Goal: Task Accomplishment & Management: Use online tool/utility

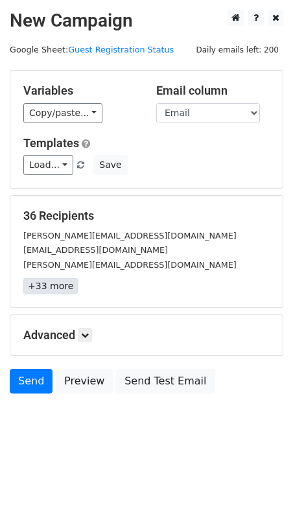
click at [60, 287] on link "+33 more" at bounding box center [50, 286] width 54 height 16
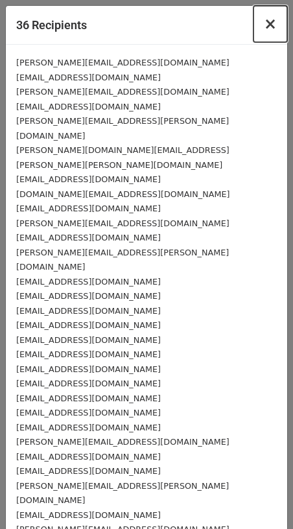
click at [276, 21] on span "×" at bounding box center [270, 24] width 13 height 18
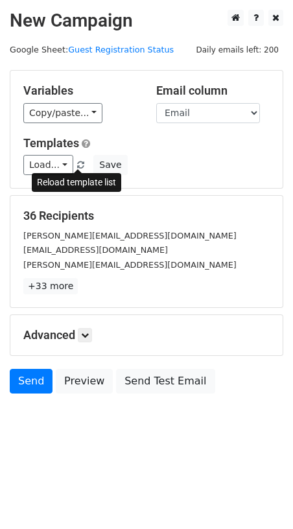
click at [78, 165] on span at bounding box center [80, 165] width 7 height 8
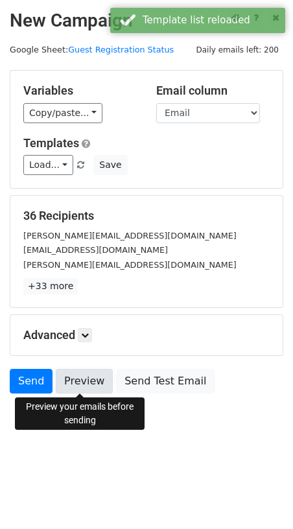
click at [83, 382] on link "Preview" at bounding box center [84, 381] width 57 height 25
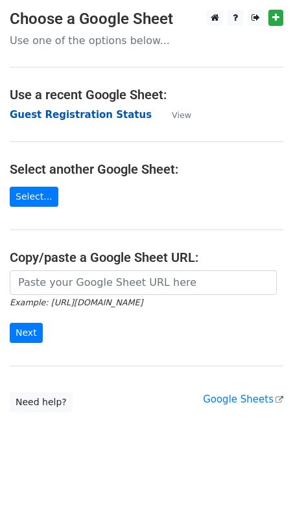
click at [96, 114] on strong "Guest Registration Status" at bounding box center [81, 115] width 142 height 12
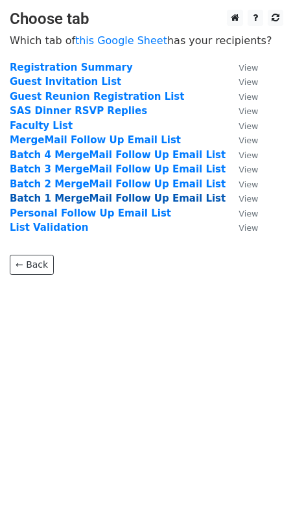
click at [70, 197] on strong "Batch 1 MergeMail Follow Up Email List" at bounding box center [118, 199] width 216 height 12
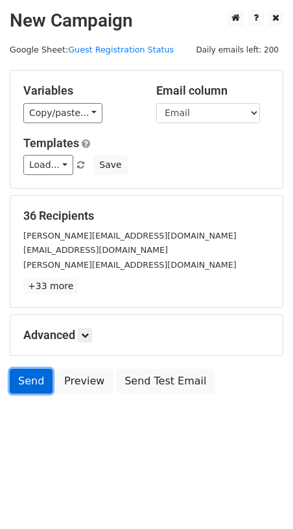
click at [30, 386] on link "Send" at bounding box center [31, 381] width 43 height 25
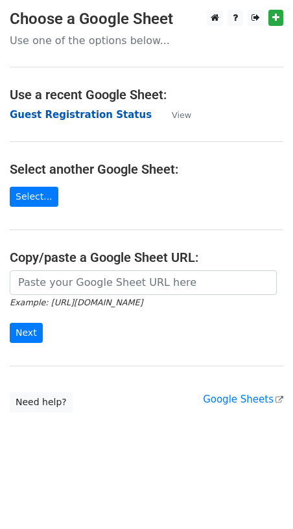
click at [66, 119] on strong "Guest Registration Status" at bounding box center [81, 115] width 142 height 12
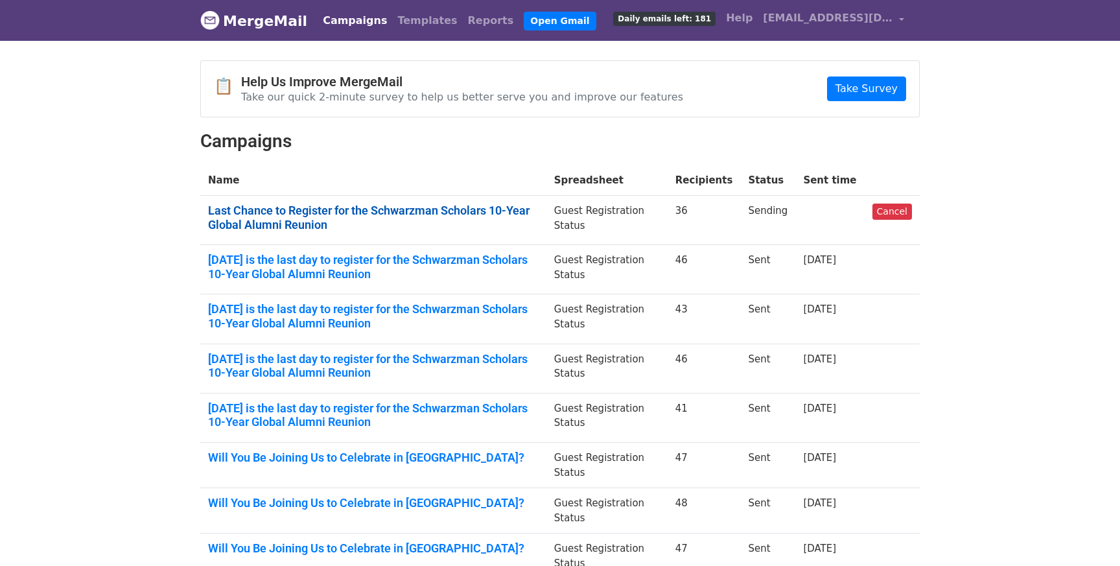
click at [309, 220] on link "Last Chance to Register for the Schwarzman Scholars 10-Year Global Alumni Reuni…" at bounding box center [373, 218] width 331 height 28
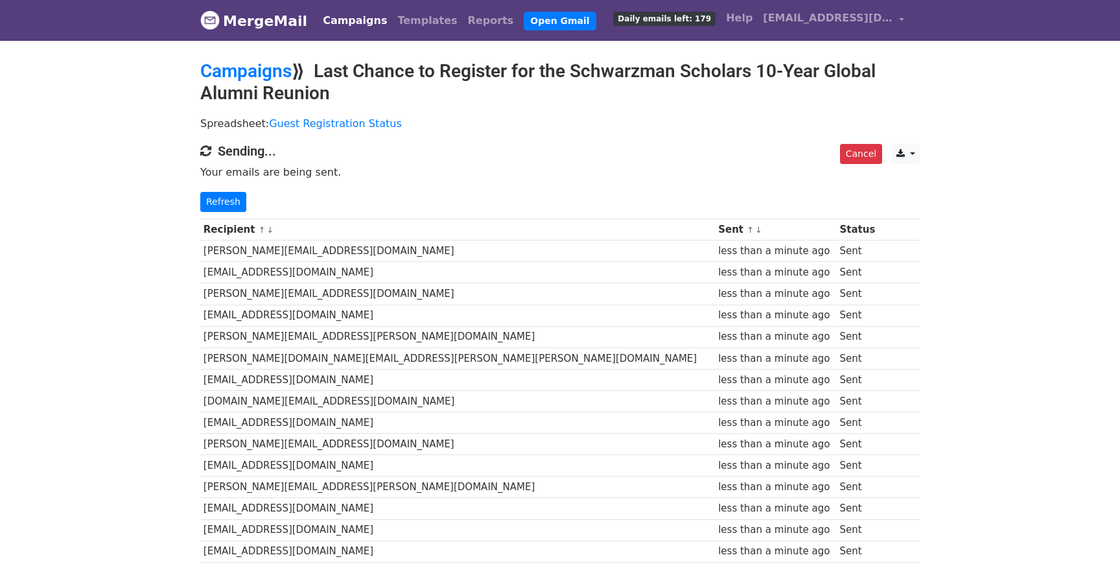
click at [244, 23] on link "MergeMail" at bounding box center [253, 20] width 107 height 27
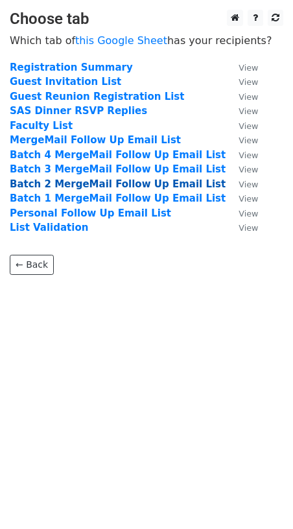
click at [67, 182] on strong "Batch 2 MergeMail Follow Up Email List" at bounding box center [118, 184] width 216 height 12
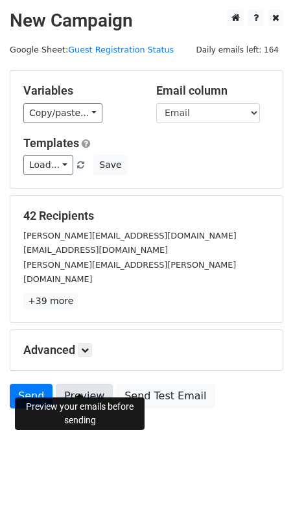
click at [78, 384] on link "Preview" at bounding box center [84, 396] width 57 height 25
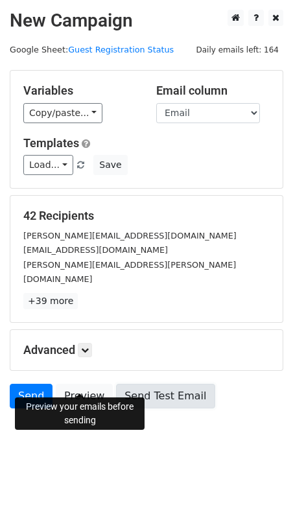
click at [167, 384] on link "Send Test Email" at bounding box center [165, 396] width 99 height 25
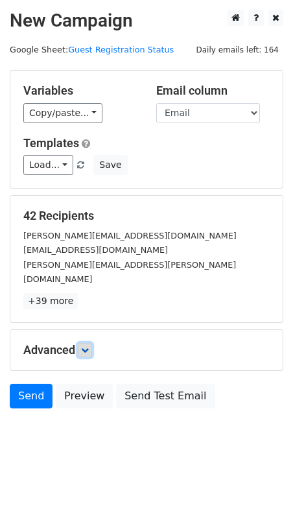
click at [88, 346] on icon at bounding box center [85, 350] width 8 height 8
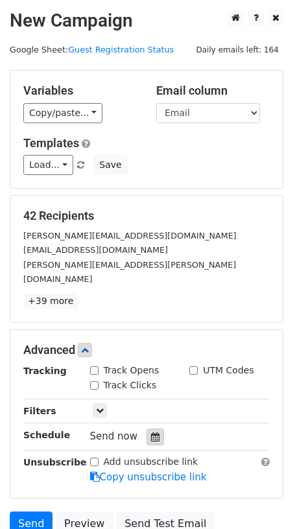
click at [151, 432] on icon at bounding box center [155, 436] width 8 height 9
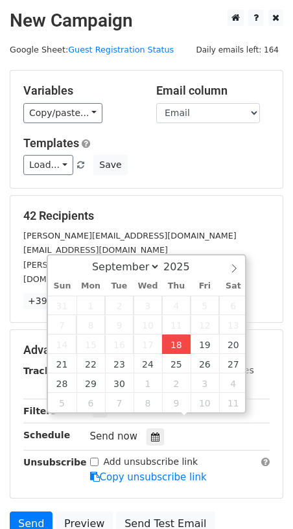
type input "2025-09-18 12:00"
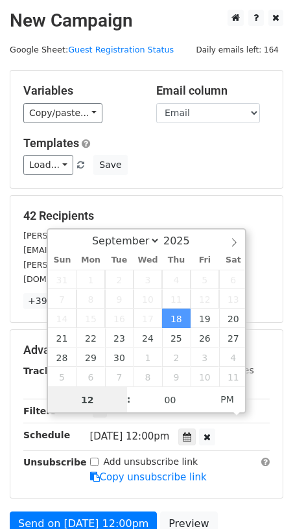
scroll to position [1, 0]
click at [257, 455] on div "Add unsubscribe link Copy unsubscribe link" at bounding box center [180, 470] width 200 height 30
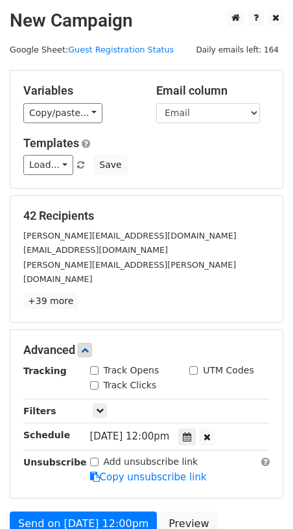
click at [162, 430] on span "Thu, Sep 18, 12:00pm" at bounding box center [130, 436] width 80 height 12
click at [196, 429] on div at bounding box center [187, 437] width 18 height 17
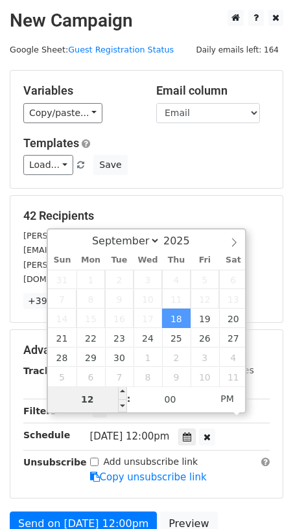
click at [91, 403] on input "12" at bounding box center [87, 399] width 79 height 26
type input "11"
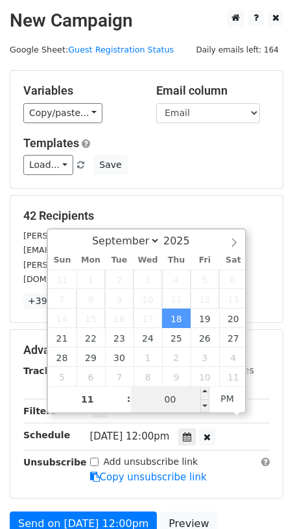
type input "2025-09-18 23:00"
click at [180, 401] on input "00" at bounding box center [170, 399] width 79 height 26
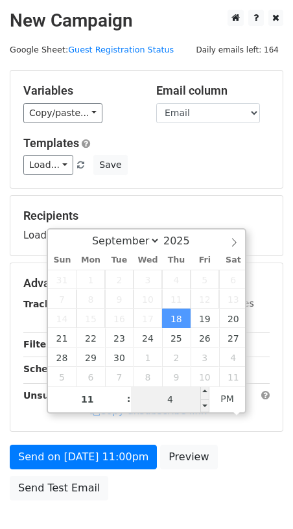
type input "45"
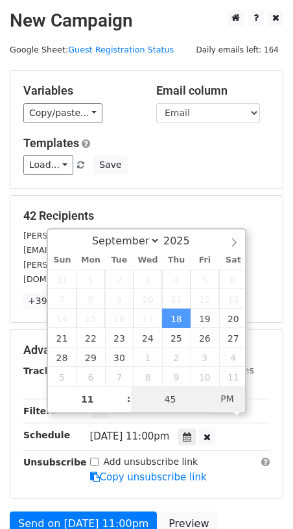
type input "2025-09-18 11:45"
click at [225, 395] on span "PM" at bounding box center [227, 399] width 36 height 26
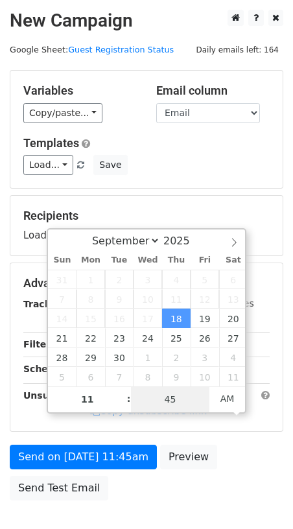
type input "45"
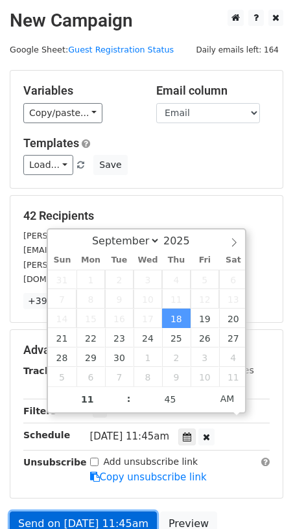
click at [117, 511] on link "Send on Sep 18 at 11:45am" at bounding box center [83, 523] width 147 height 25
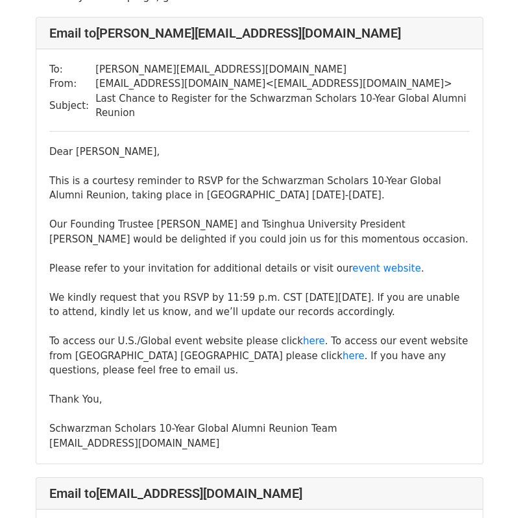
scroll to position [82, 0]
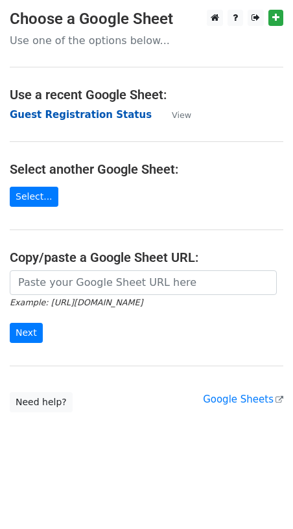
click at [75, 119] on strong "Guest Registration Status" at bounding box center [81, 115] width 142 height 12
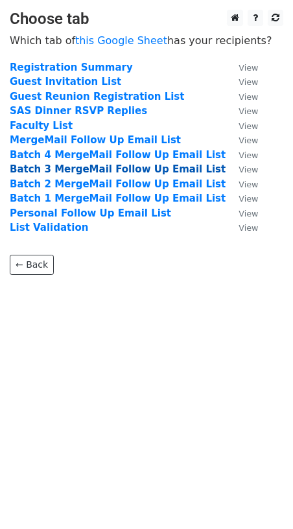
click at [61, 168] on strong "Batch 3 MergeMail Follow Up Email List" at bounding box center [118, 169] width 216 height 12
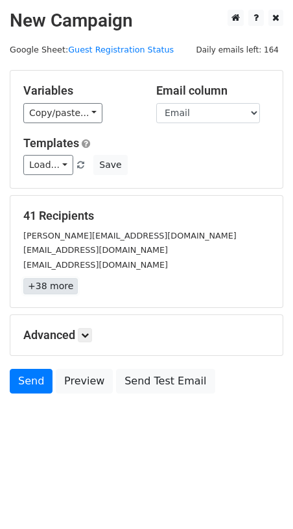
click at [53, 285] on link "+38 more" at bounding box center [50, 286] width 54 height 16
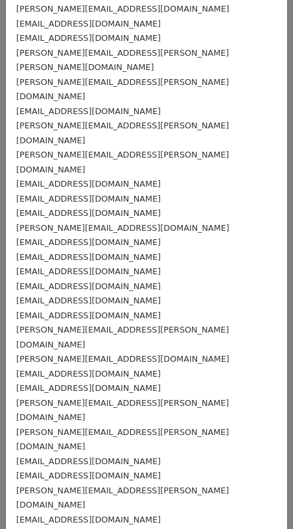
scroll to position [186, 0]
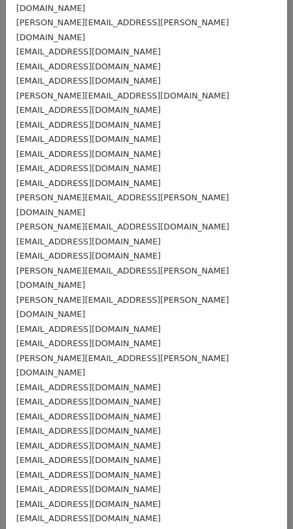
click at [3, 471] on div "41 Recipients × baratta@blackstone.com gray@blackstone.com jimbreyer@breyercapi…" at bounding box center [146, 264] width 293 height 529
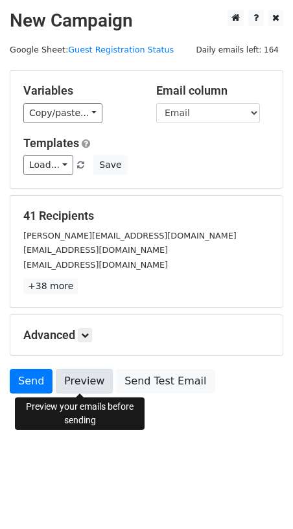
click at [80, 387] on link "Preview" at bounding box center [84, 381] width 57 height 25
click at [88, 338] on icon at bounding box center [85, 335] width 8 height 8
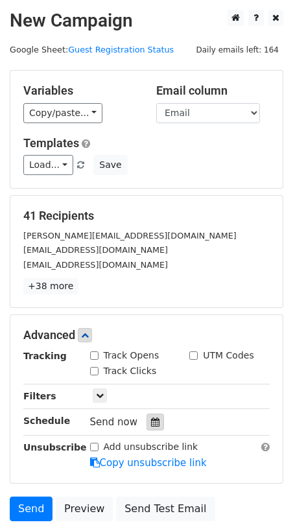
click at [149, 416] on div at bounding box center [156, 422] width 18 height 17
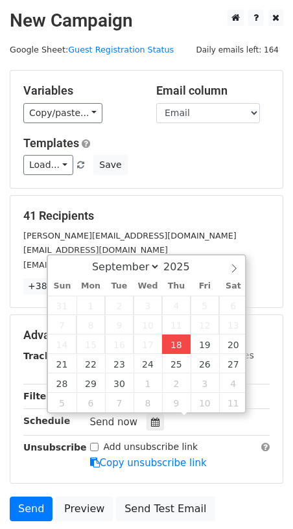
type input "2025-09-18 12:00"
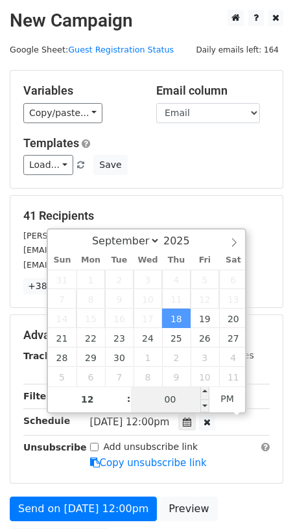
click at [168, 403] on input "00" at bounding box center [170, 399] width 79 height 26
type input "15"
type input "2025-09-18 12:15"
click at [67, 479] on div "Advanced Tracking Track Opens UTM Codes Track Clicks Filters Only include sprea…" at bounding box center [146, 399] width 272 height 168
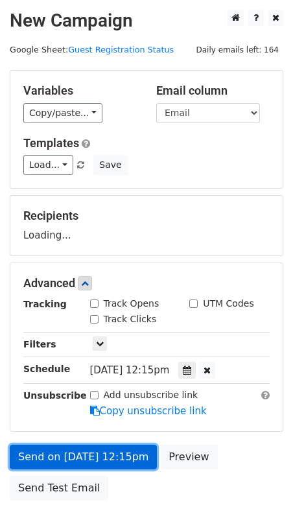
click at [105, 454] on link "Send on Sep 18 at 12:15pm" at bounding box center [83, 457] width 147 height 25
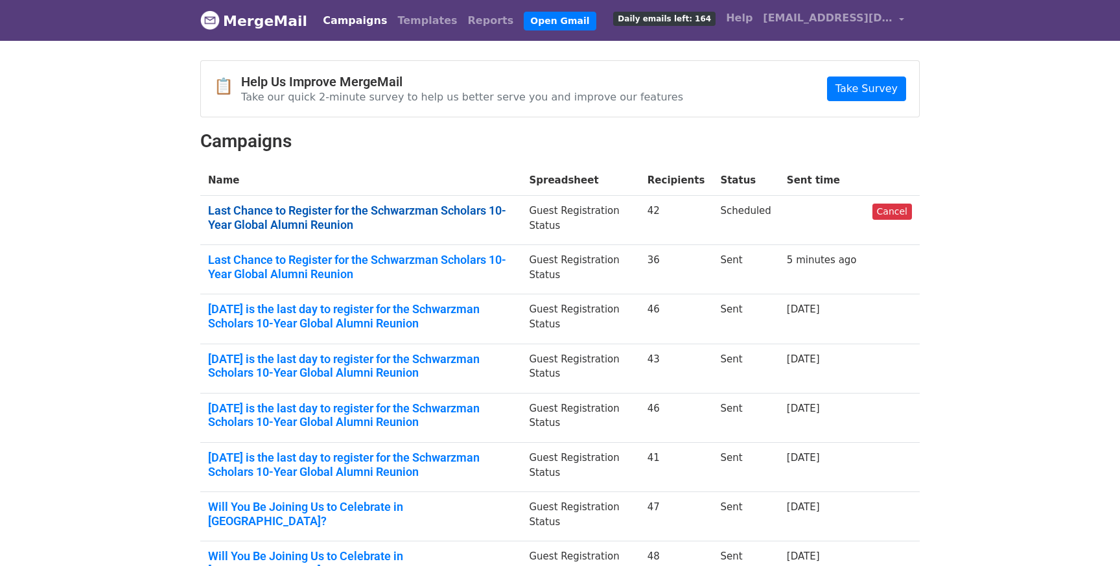
click at [260, 207] on link "Last Chance to Register for the Schwarzman Scholars 10-Year Global Alumni Reuni…" at bounding box center [360, 218] width 305 height 28
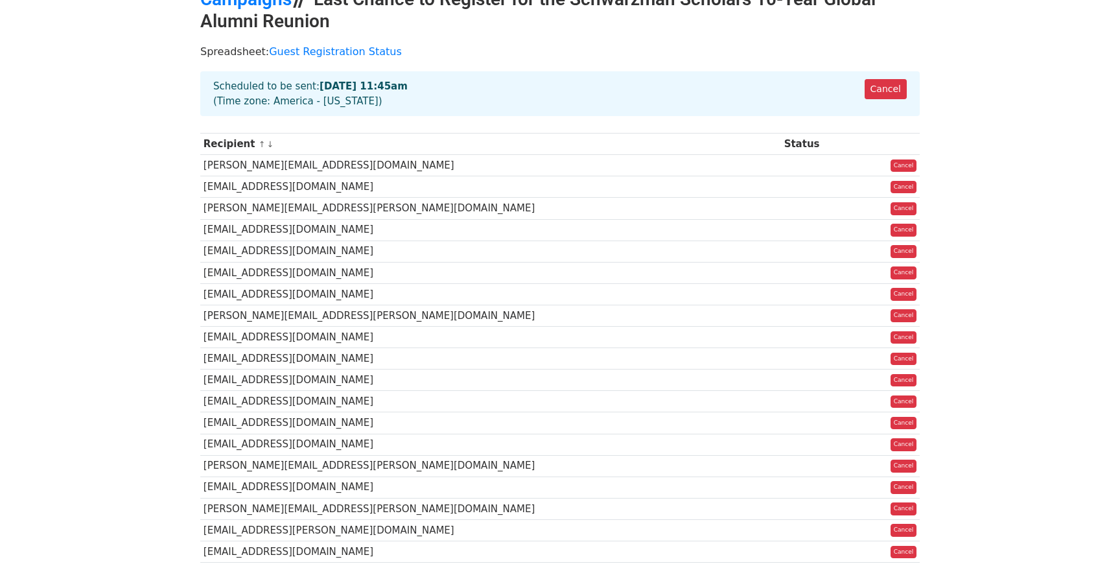
scroll to position [71, 0]
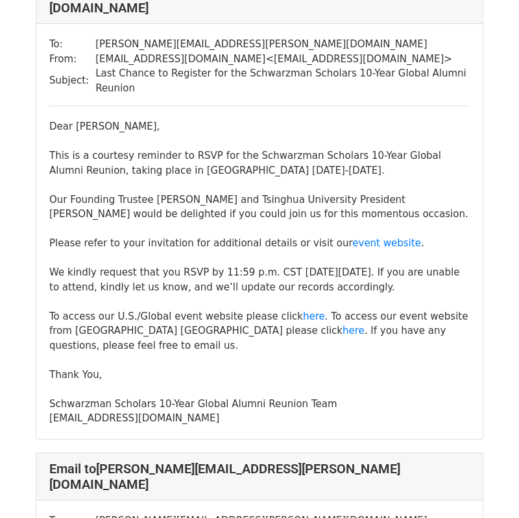
scroll to position [3223, 0]
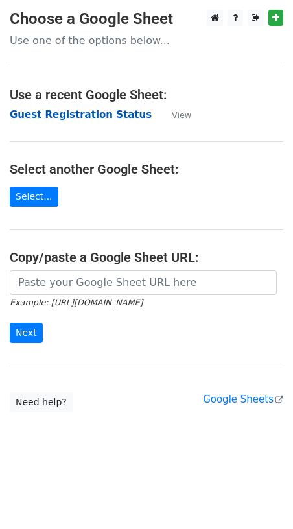
click at [70, 116] on strong "Guest Registration Status" at bounding box center [81, 115] width 142 height 12
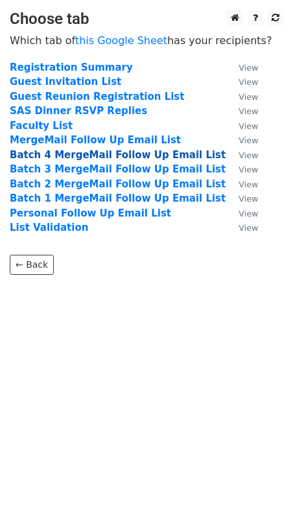
click at [88, 154] on strong "Batch 4 MergeMail Follow Up Email List" at bounding box center [118, 155] width 216 height 12
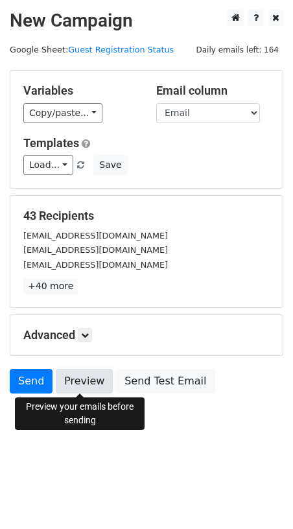
click at [82, 384] on link "Preview" at bounding box center [84, 381] width 57 height 25
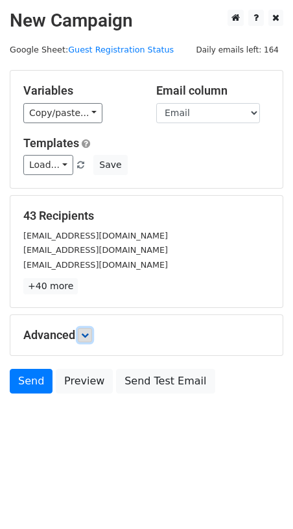
click at [89, 333] on icon at bounding box center [85, 335] width 8 height 8
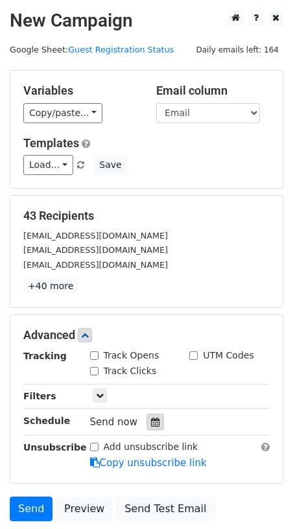
click at [153, 419] on icon at bounding box center [155, 421] width 8 height 9
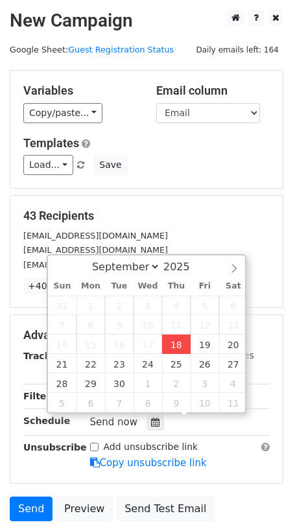
type input "2025-09-18 12:00"
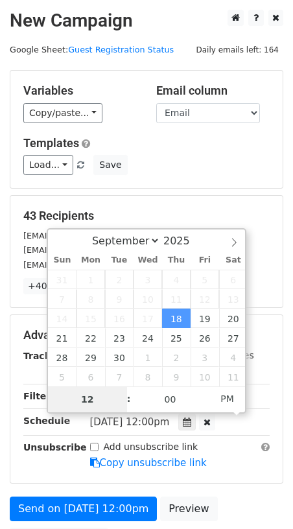
type input "1"
type input "2025-09-18 13:00"
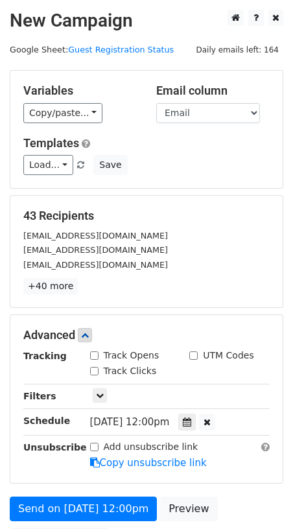
click at [218, 484] on form "Variables Copy/paste... {{First Name}} {{Last Name}} {{MC First Name}} {{MC Las…" at bounding box center [147, 314] width 274 height 489
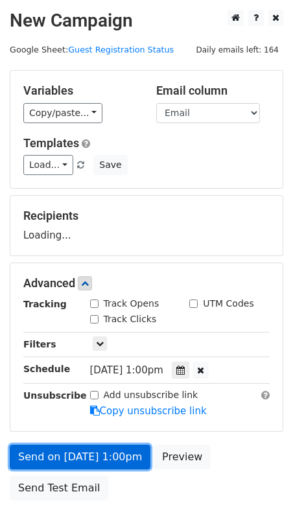
click at [118, 456] on link "Send on Sep 18 at 1:00pm" at bounding box center [80, 457] width 141 height 25
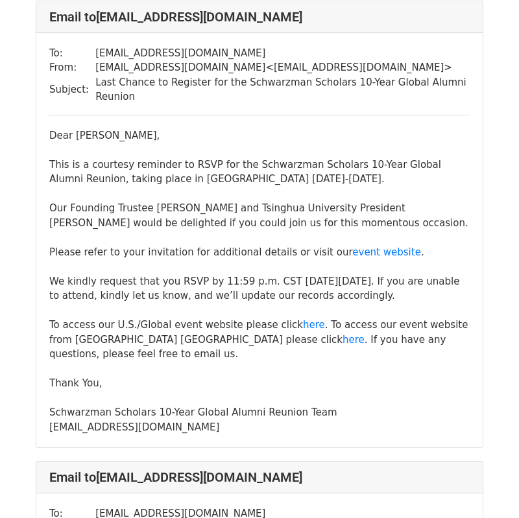
scroll to position [4800, 0]
